Goal: Task Accomplishment & Management: Use online tool/utility

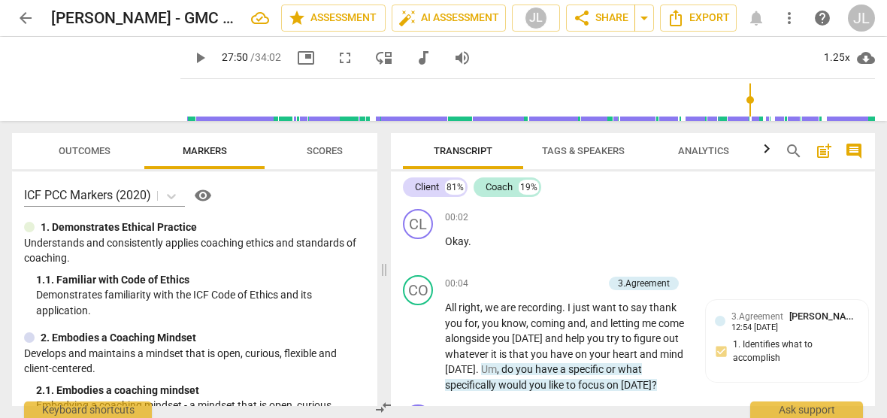
drag, startPoint x: 0, startPoint y: 0, endPoint x: 62, endPoint y: 34, distance: 71.0
click at [26, 15] on span "arrow_back" at bounding box center [26, 18] width 18 height 18
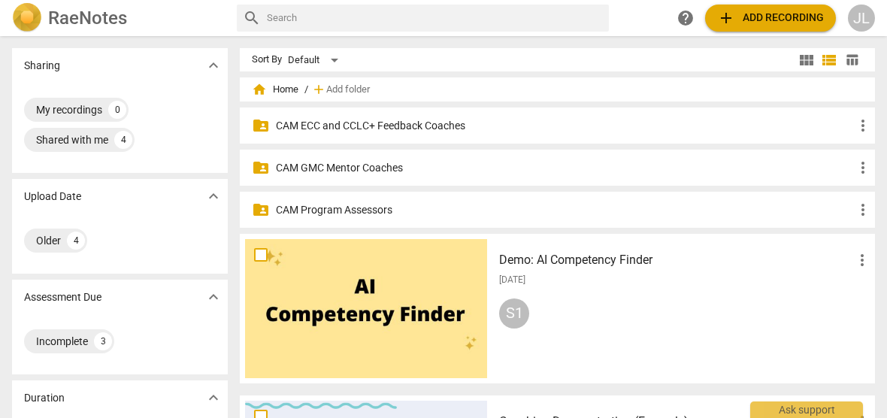
click at [373, 214] on p "CAM Program Assessors" at bounding box center [565, 210] width 578 height 16
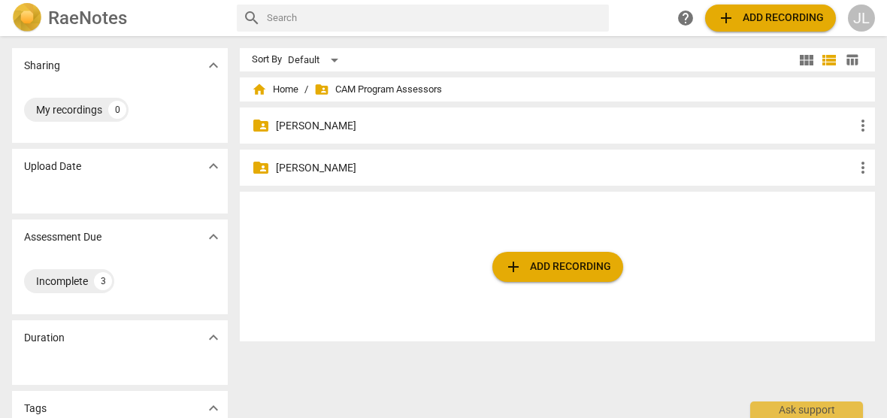
click at [353, 126] on p "[PERSON_NAME]" at bounding box center [565, 126] width 578 height 16
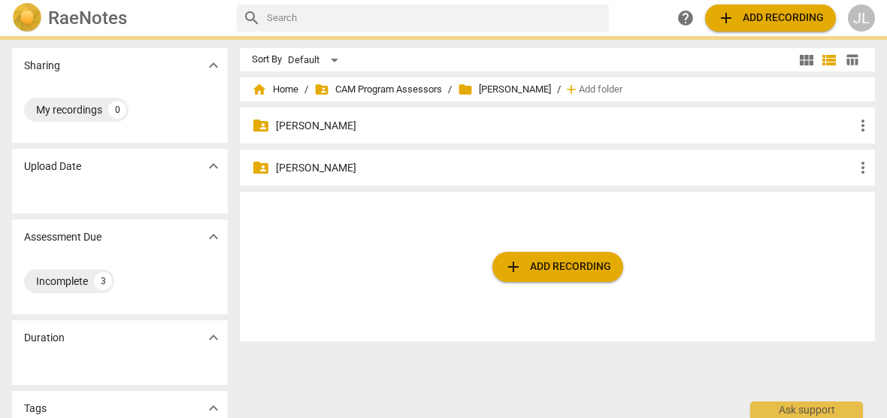
click at [353, 126] on p "[PERSON_NAME]" at bounding box center [565, 126] width 578 height 16
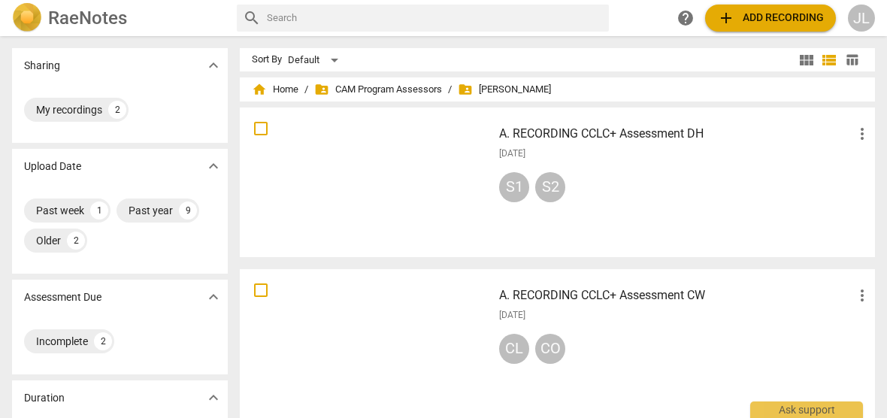
click at [381, 145] on div at bounding box center [366, 182] width 242 height 139
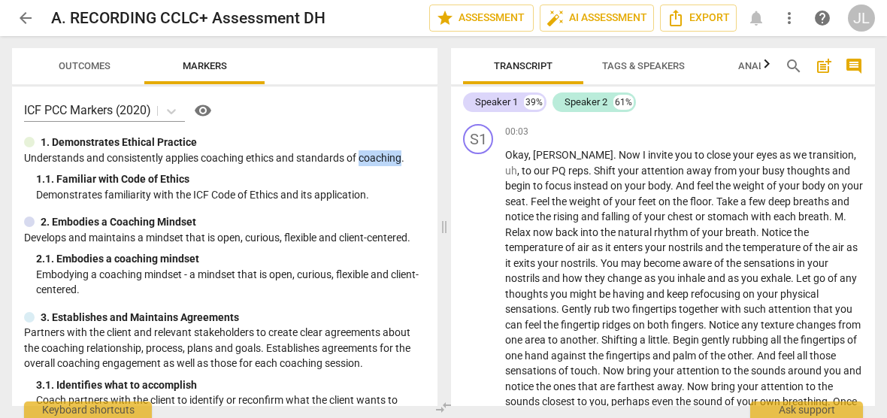
click at [863, 23] on div "JL" at bounding box center [861, 18] width 27 height 27
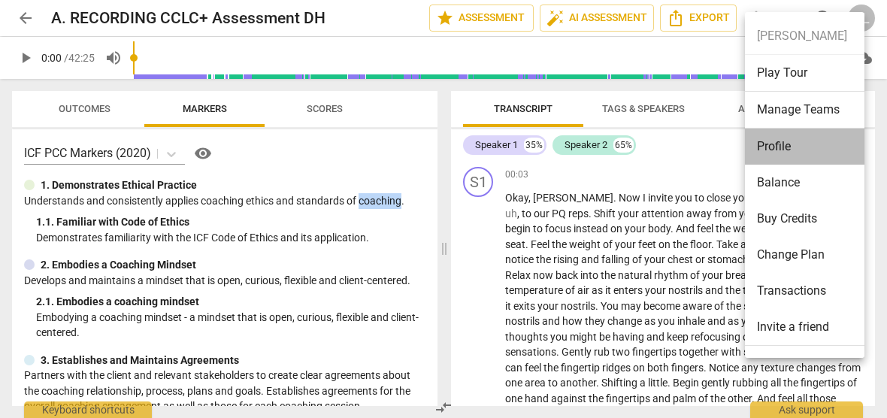
click at [792, 141] on li "Profile" at bounding box center [807, 147] width 125 height 36
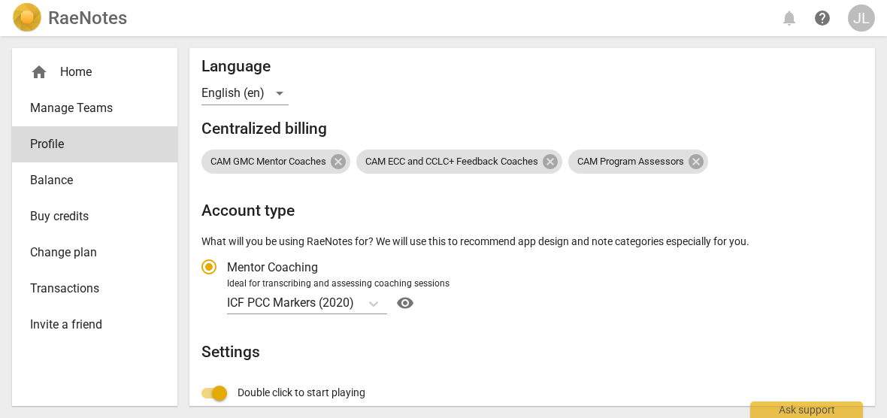
scroll to position [201, 0]
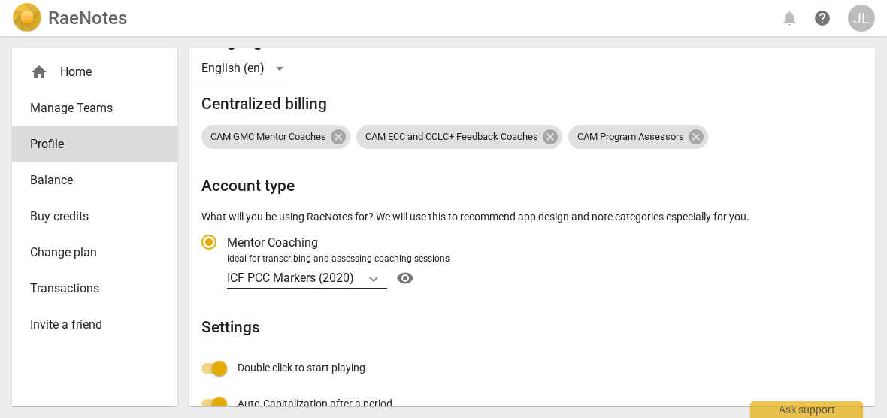
click at [374, 276] on icon "Account type" at bounding box center [373, 278] width 15 height 15
click at [0, 0] on input "Ideal for transcribing and assessing coaching sessions ICF PCC Markers (2020) v…" at bounding box center [0, 0] width 0 height 0
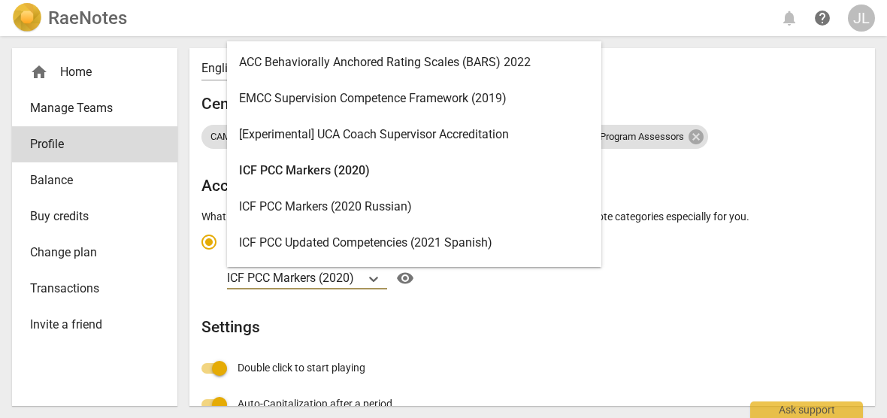
scroll to position [42, 0]
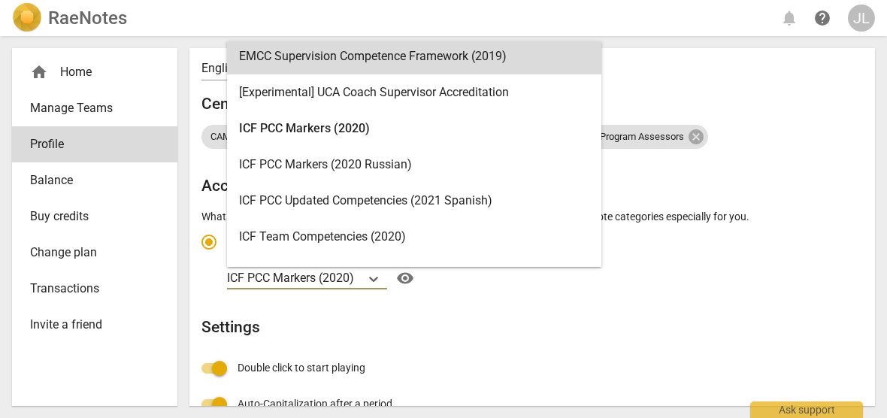
drag, startPoint x: 601, startPoint y: 88, endPoint x: 606, endPoint y: 76, distance: 12.8
click at [601, 76] on div "ACC Behaviorally Anchored Rating Scales (BARS) 2022 EMCC Supervision Competence…" at bounding box center [414, 154] width 374 height 226
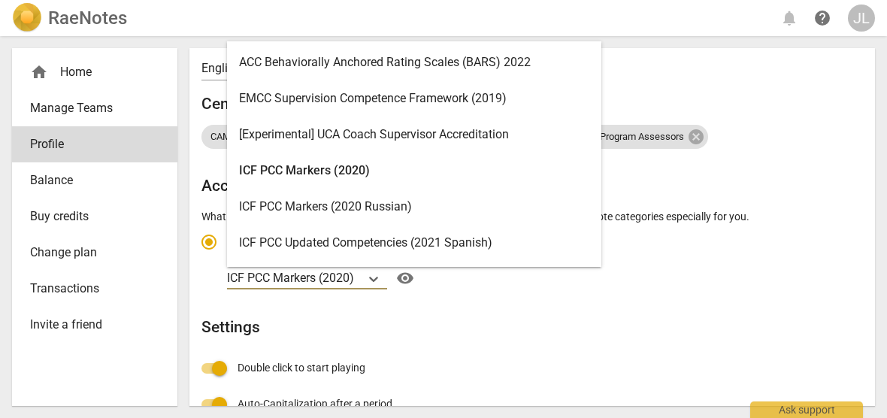
click at [465, 61] on div "ACC Behaviorally Anchored Rating Scales (BARS) 2022" at bounding box center [414, 62] width 374 height 36
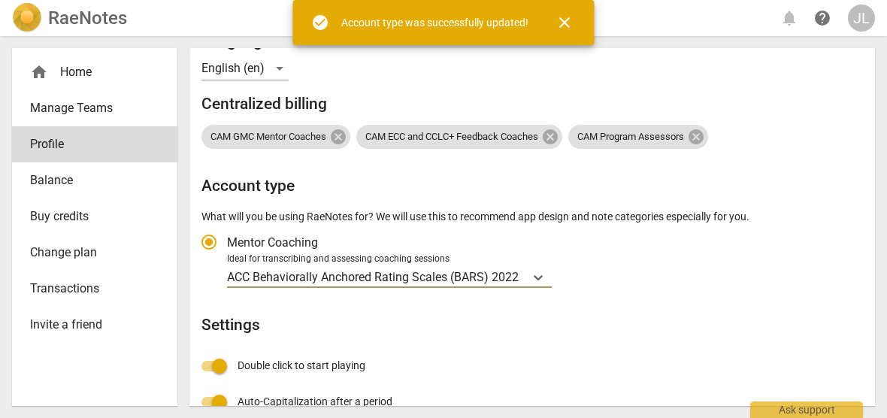
radio input "false"
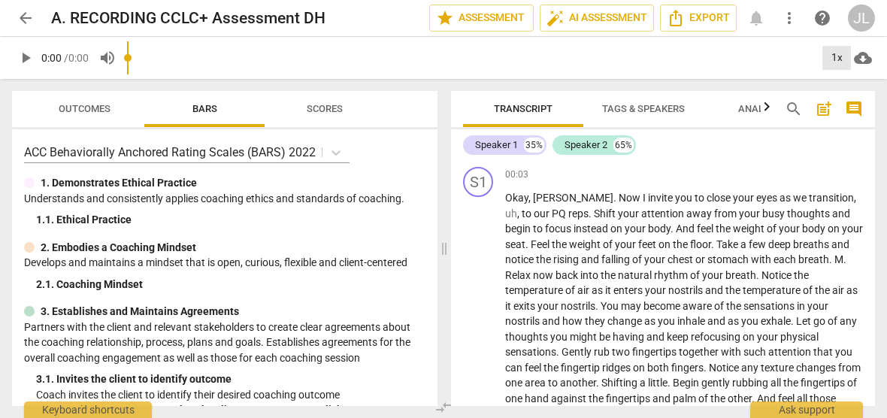
click at [838, 59] on div "1x" at bounding box center [836, 58] width 29 height 24
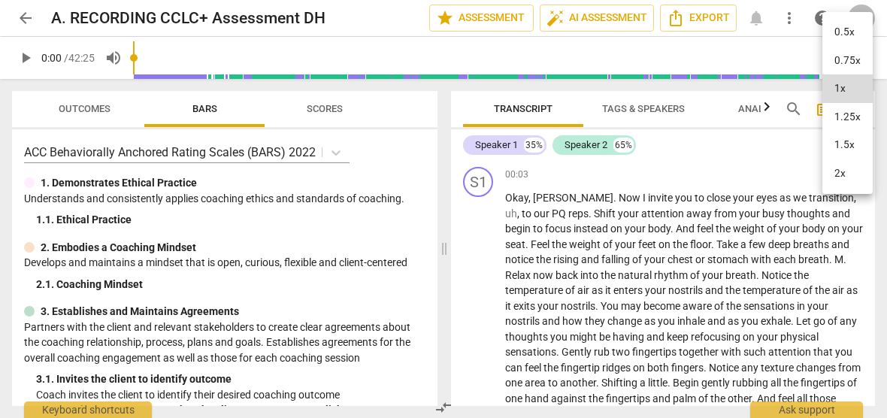
click at [838, 120] on li "1.25x" at bounding box center [847, 117] width 50 height 29
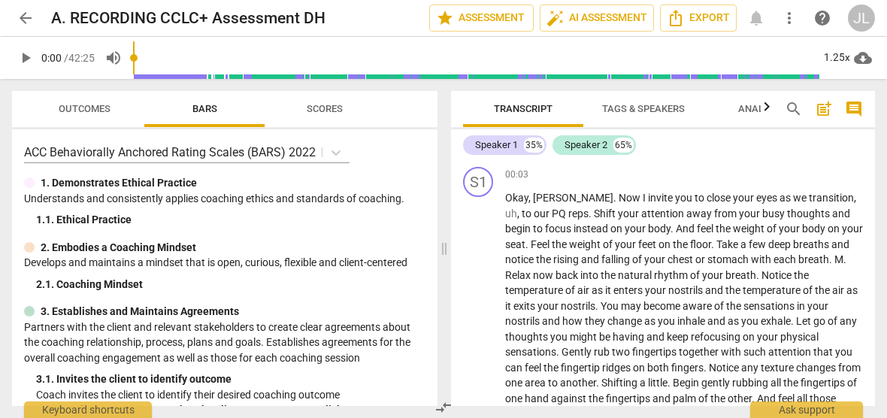
click at [845, 108] on span "comment" at bounding box center [854, 109] width 18 height 18
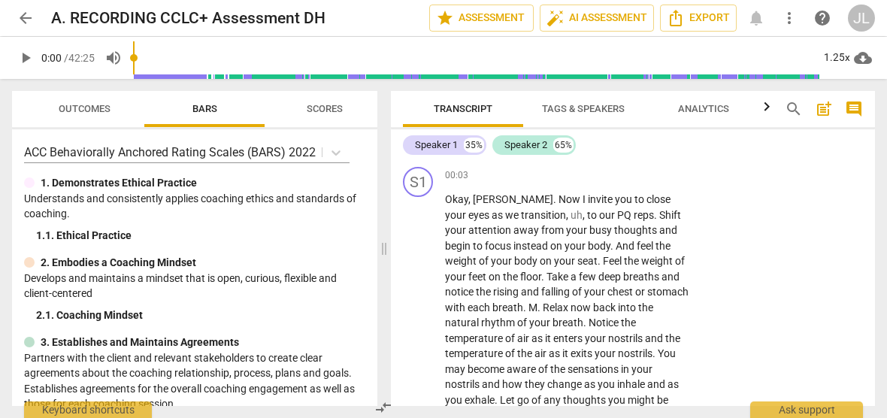
click at [586, 103] on span "Tags & Speakers" at bounding box center [583, 108] width 83 height 11
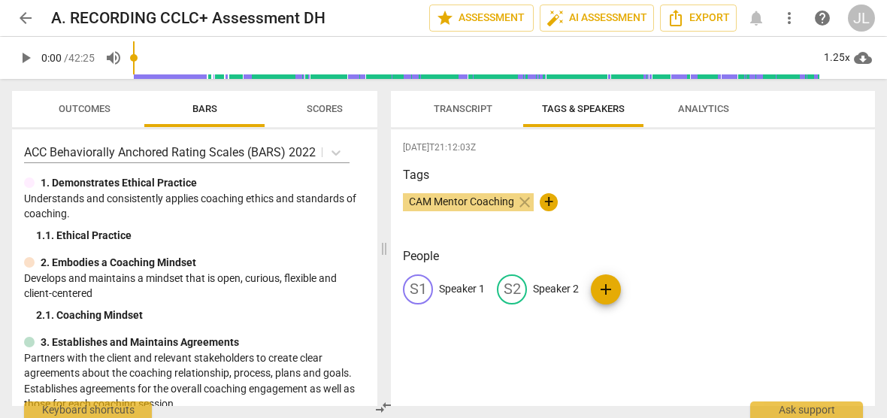
click at [451, 288] on p "Speaker 1" at bounding box center [462, 289] width 46 height 16
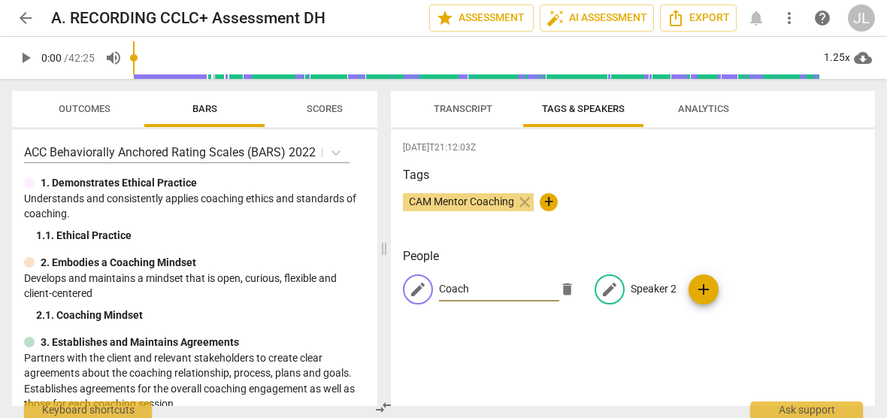
type input "Coach"
click at [639, 286] on p "Speaker 2" at bounding box center [654, 289] width 46 height 16
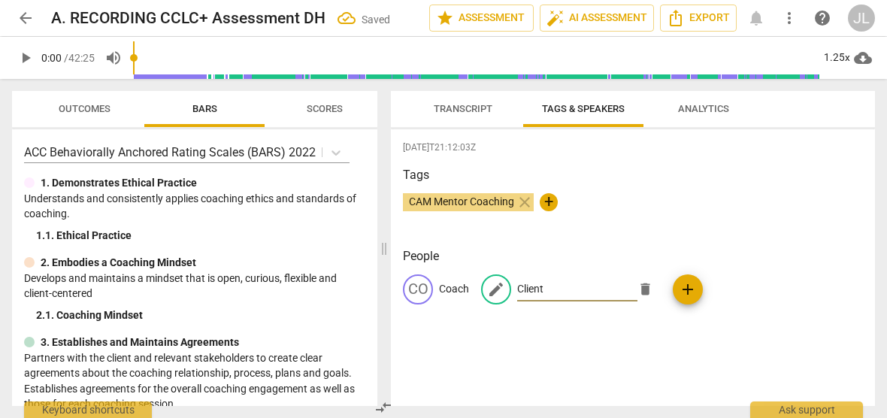
type input "Client"
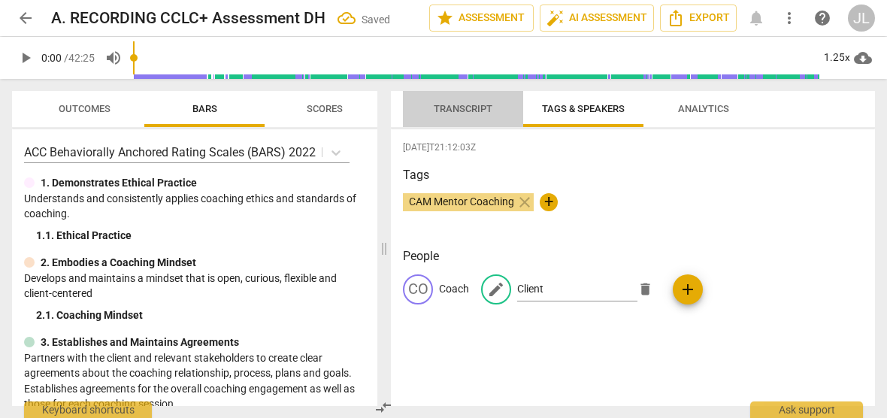
click at [468, 111] on span "Transcript" at bounding box center [463, 108] width 59 height 11
